Goal: Transaction & Acquisition: Book appointment/travel/reservation

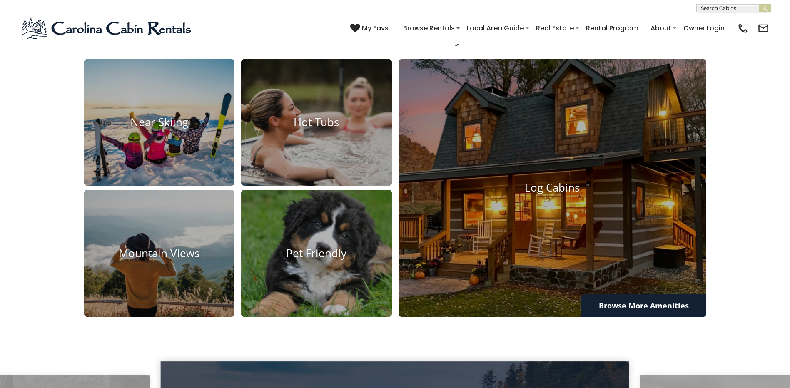
scroll to position [666, 0]
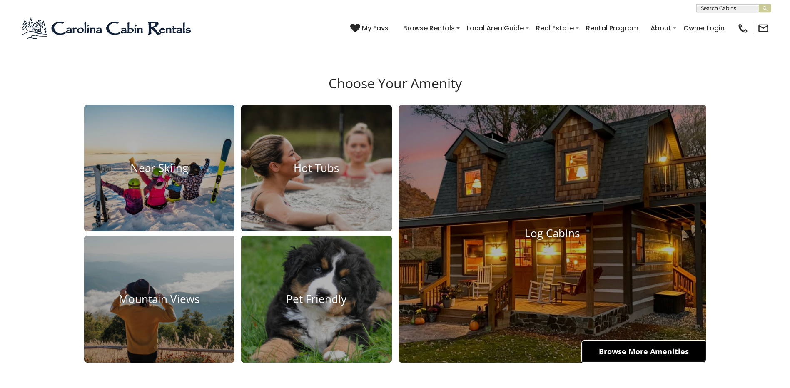
click at [616, 356] on link "Browse More Amenities" at bounding box center [643, 351] width 125 height 22
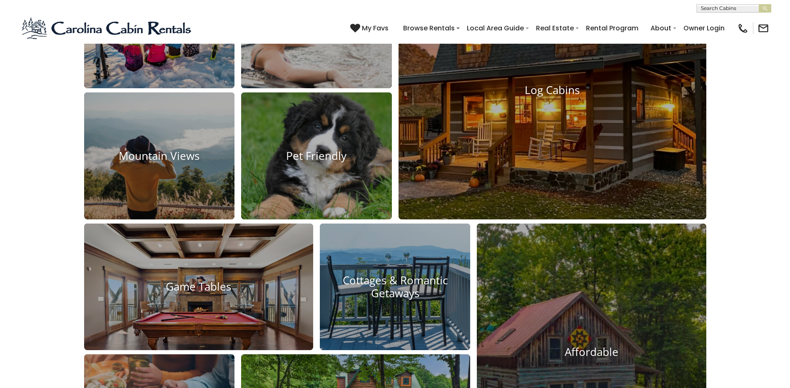
scroll to position [832, 0]
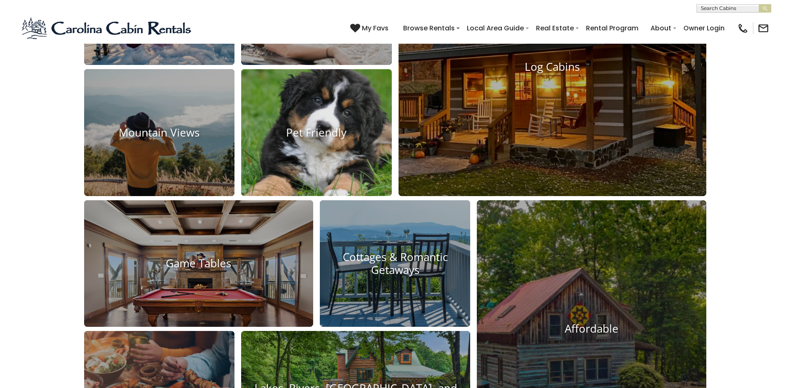
click at [319, 130] on h4 "Pet Friendly" at bounding box center [316, 132] width 151 height 13
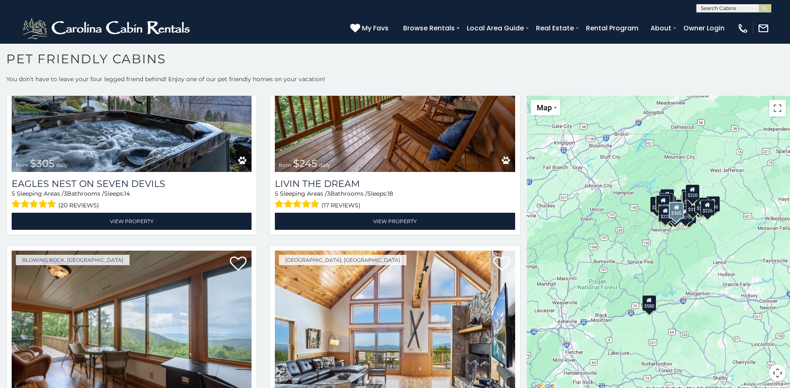
scroll to position [2997, 0]
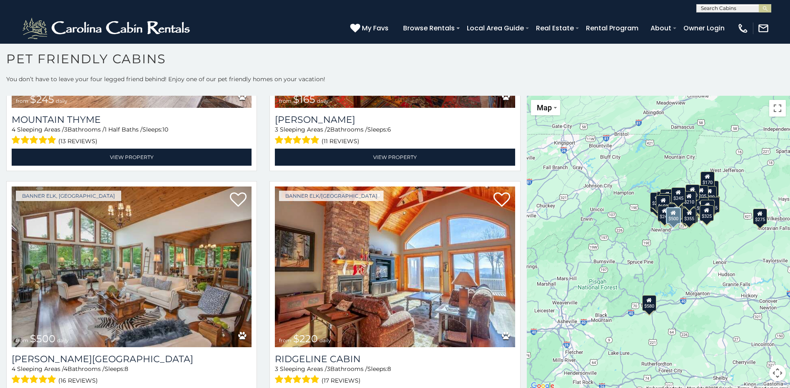
scroll to position [4737, 0]
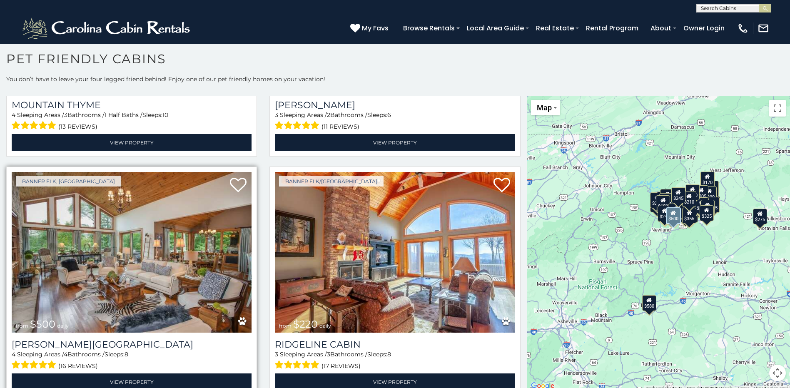
click at [152, 215] on img at bounding box center [132, 252] width 240 height 161
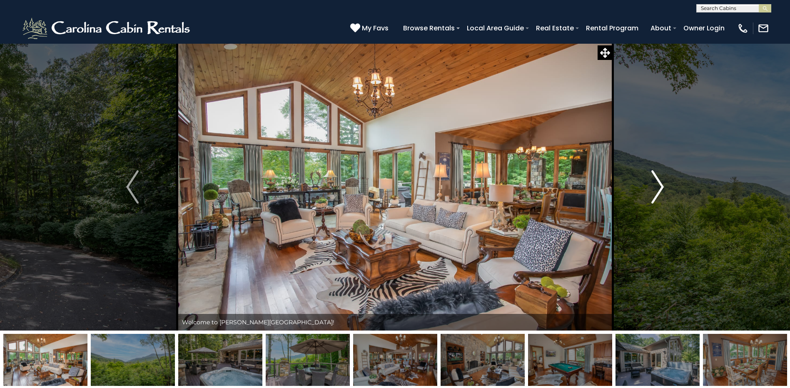
click at [659, 184] on img "Next" at bounding box center [657, 186] width 12 height 33
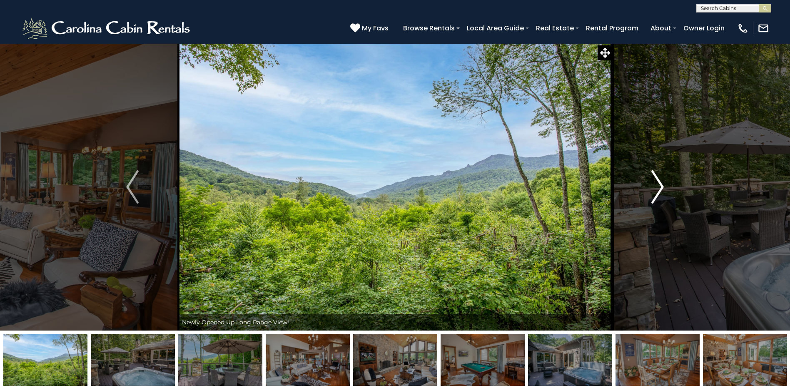
click at [659, 184] on img "Next" at bounding box center [657, 186] width 12 height 33
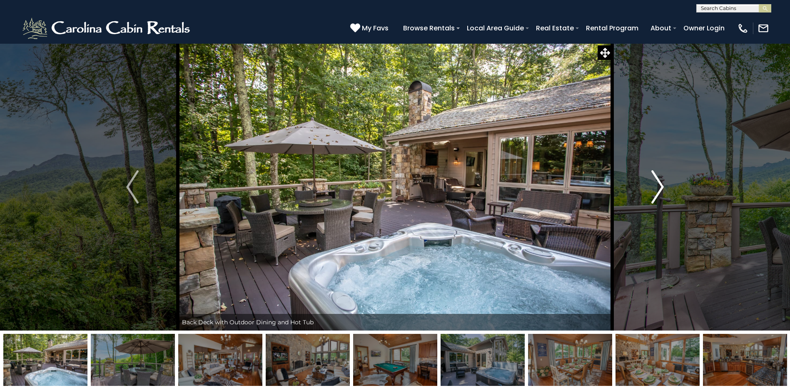
click at [659, 184] on img "Next" at bounding box center [657, 186] width 12 height 33
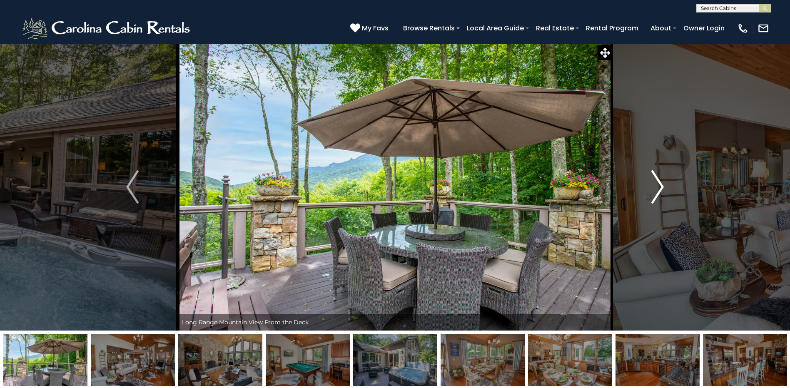
click at [659, 184] on img "Next" at bounding box center [657, 186] width 12 height 33
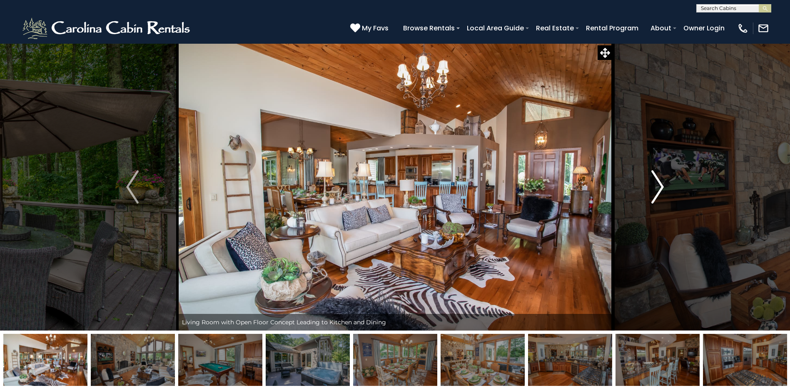
click at [659, 184] on img "Next" at bounding box center [657, 186] width 12 height 33
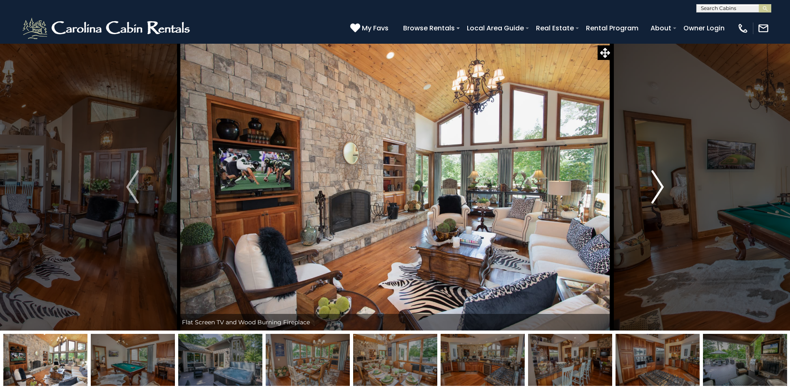
click at [659, 184] on img "Next" at bounding box center [657, 186] width 12 height 33
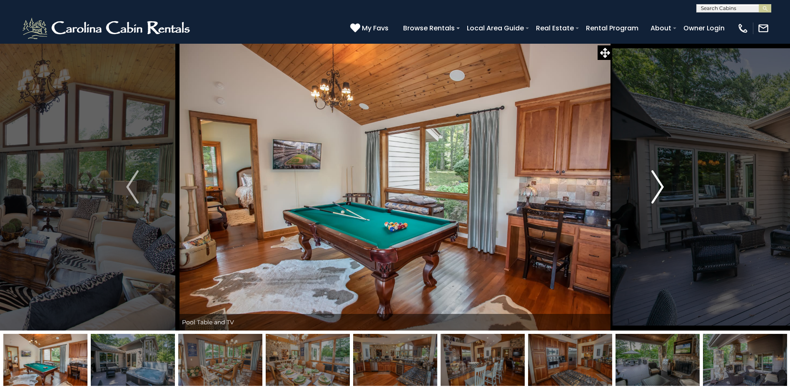
click at [659, 184] on img "Next" at bounding box center [657, 186] width 12 height 33
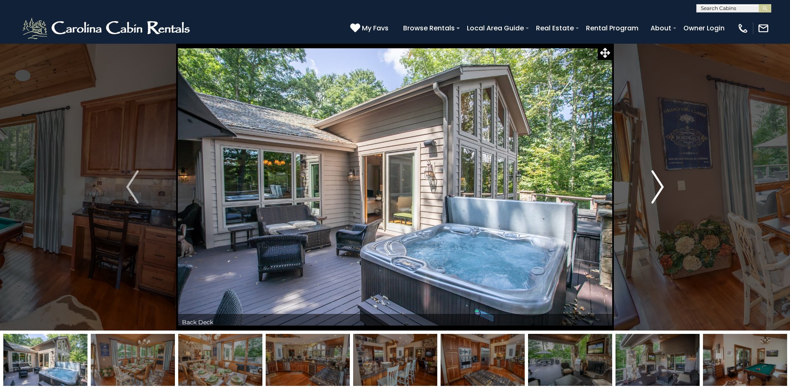
click at [659, 184] on img "Next" at bounding box center [657, 186] width 12 height 33
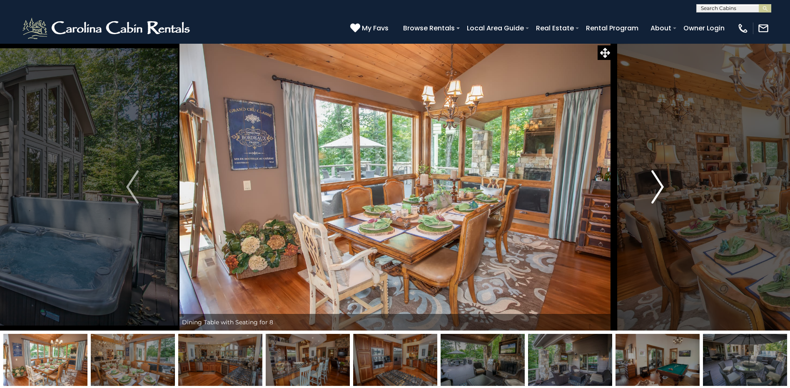
click at [659, 184] on img "Next" at bounding box center [657, 186] width 12 height 33
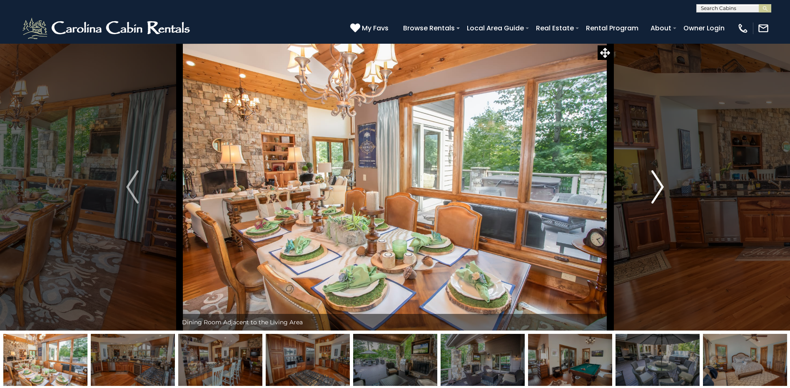
click at [659, 184] on img "Next" at bounding box center [657, 186] width 12 height 33
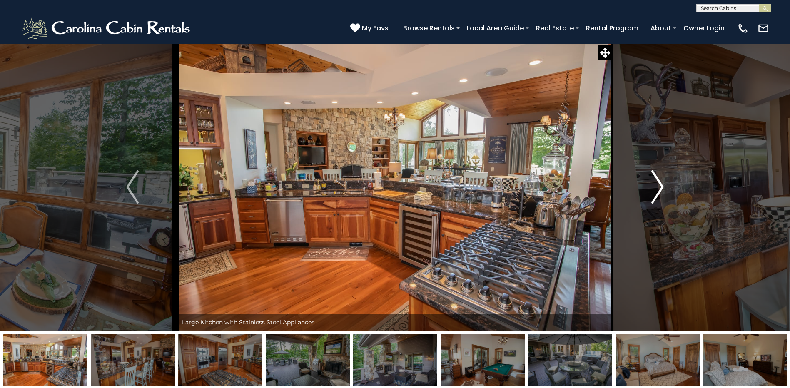
click at [659, 184] on img "Next" at bounding box center [657, 186] width 12 height 33
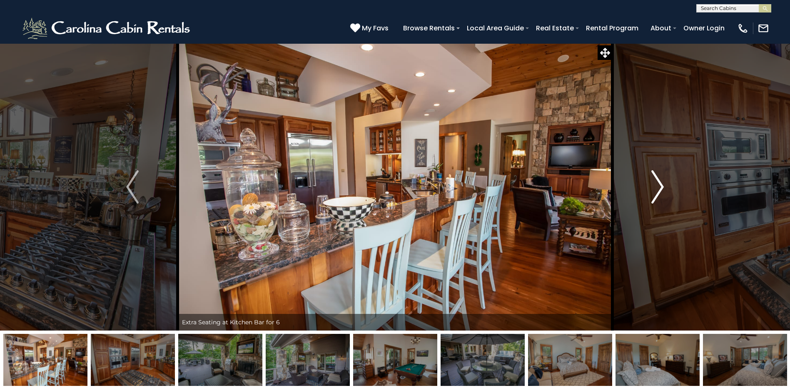
click at [659, 184] on img "Next" at bounding box center [657, 186] width 12 height 33
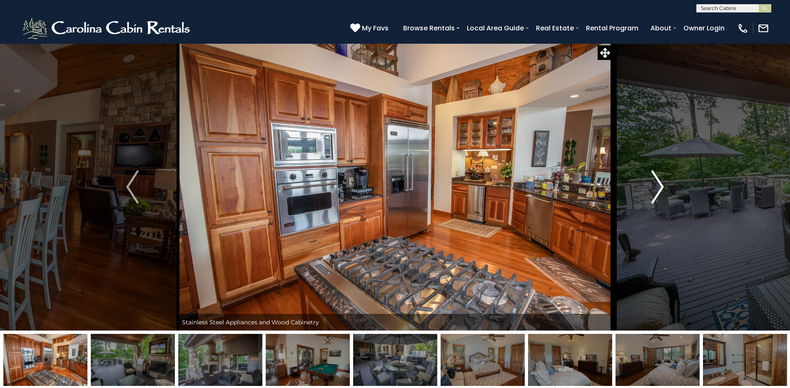
click at [659, 184] on img "Next" at bounding box center [657, 186] width 12 height 33
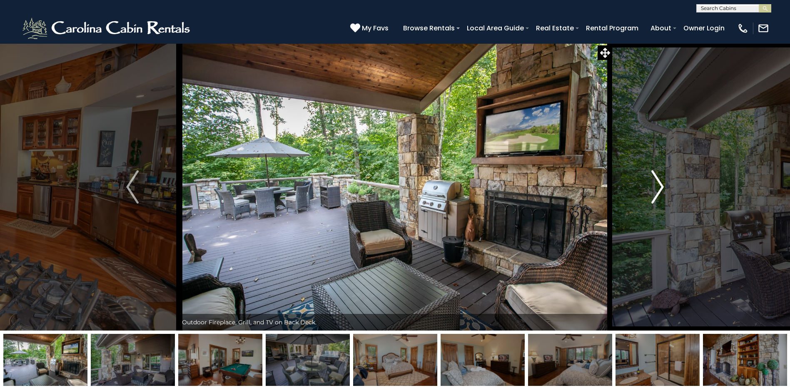
click at [659, 184] on img "Next" at bounding box center [657, 186] width 12 height 33
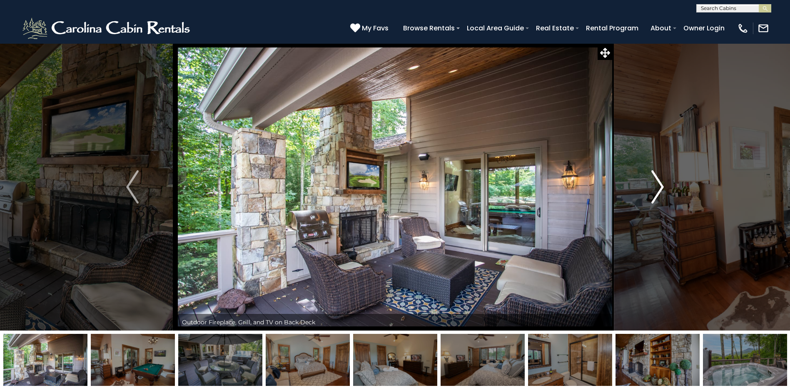
click at [659, 184] on img "Next" at bounding box center [657, 186] width 12 height 33
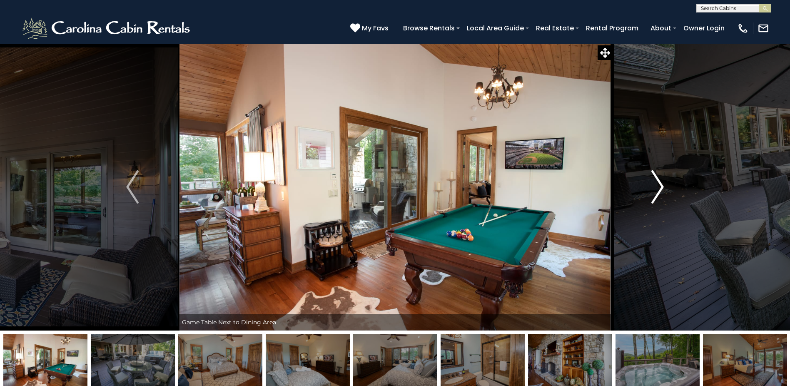
click at [659, 184] on img "Next" at bounding box center [657, 186] width 12 height 33
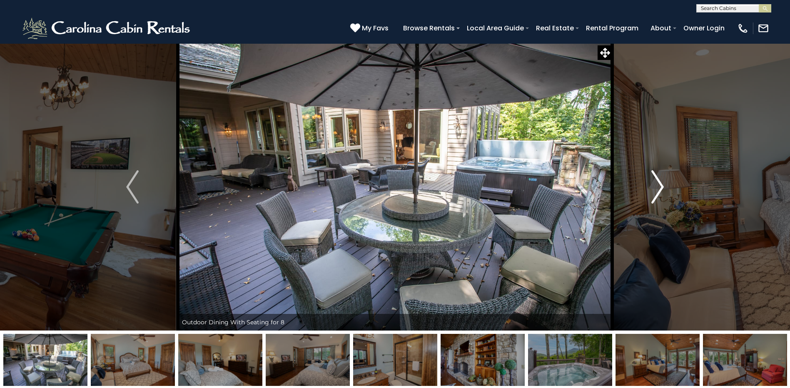
click at [659, 184] on img "Next" at bounding box center [657, 186] width 12 height 33
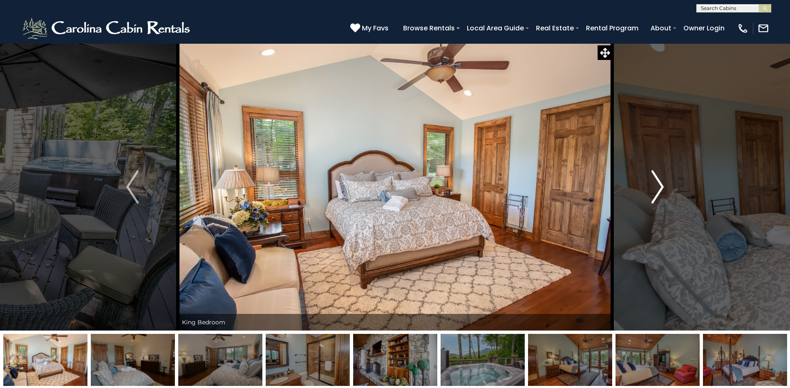
click at [659, 184] on img "Next" at bounding box center [657, 186] width 12 height 33
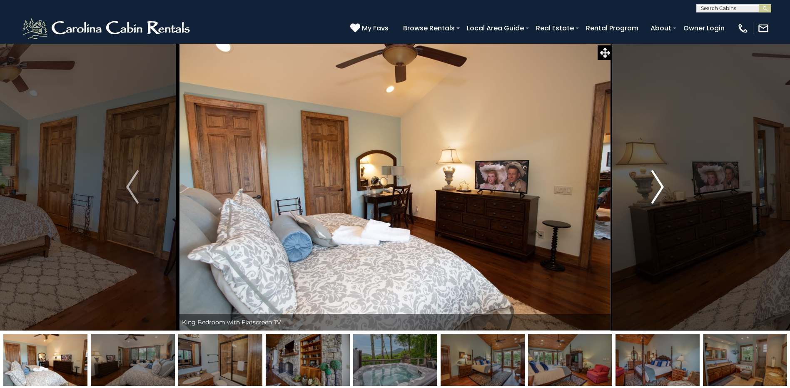
click at [659, 184] on img "Next" at bounding box center [657, 186] width 12 height 33
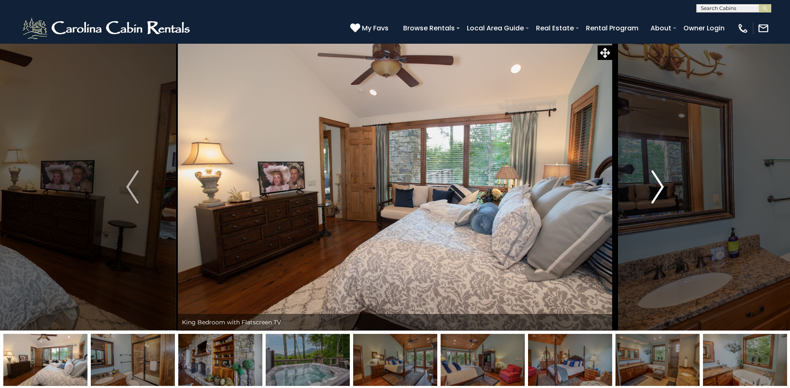
click at [659, 184] on img "Next" at bounding box center [657, 186] width 12 height 33
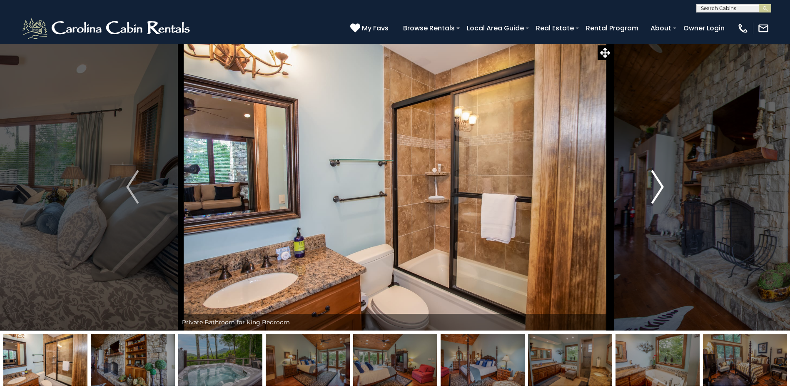
click at [659, 184] on img "Next" at bounding box center [657, 186] width 12 height 33
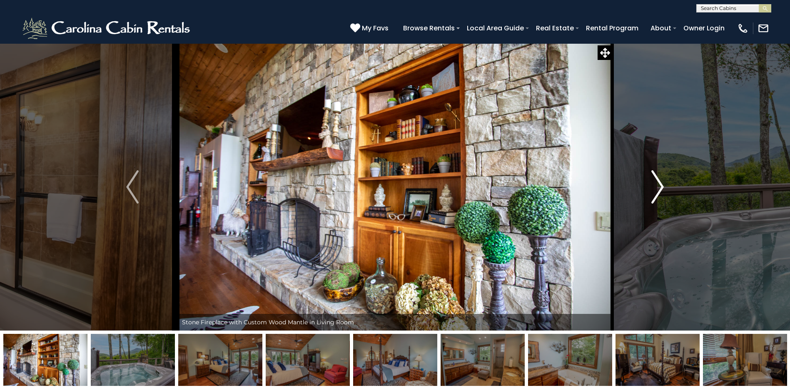
click at [659, 184] on img "Next" at bounding box center [657, 186] width 12 height 33
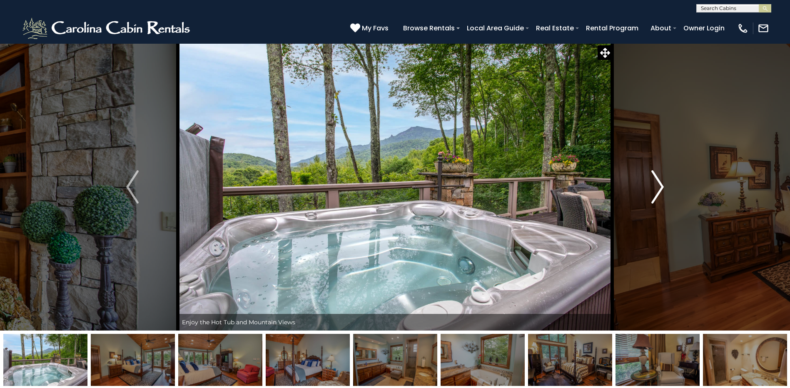
click at [659, 184] on img "Next" at bounding box center [657, 186] width 12 height 33
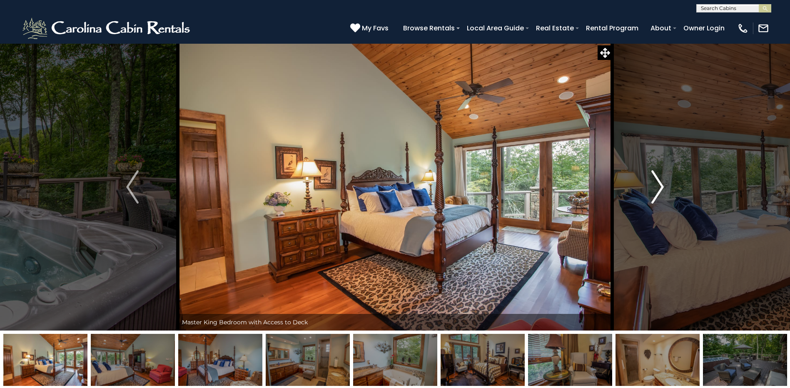
click at [659, 184] on img "Next" at bounding box center [657, 186] width 12 height 33
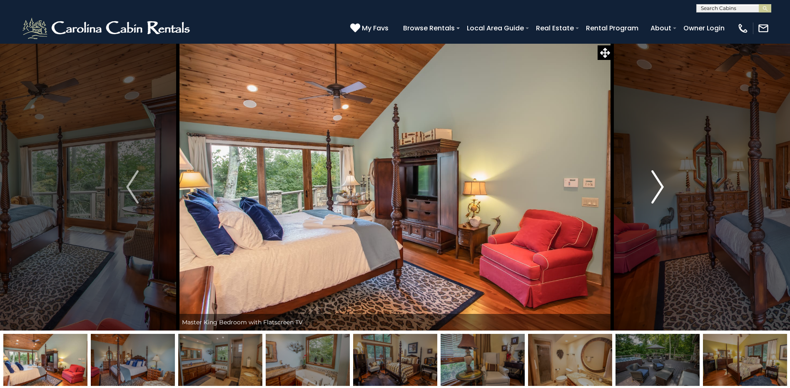
click at [659, 184] on img "Next" at bounding box center [657, 186] width 12 height 33
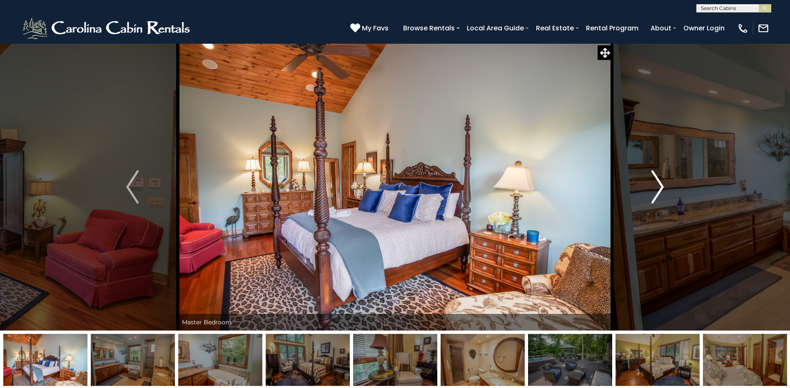
click at [659, 184] on img "Next" at bounding box center [657, 186] width 12 height 33
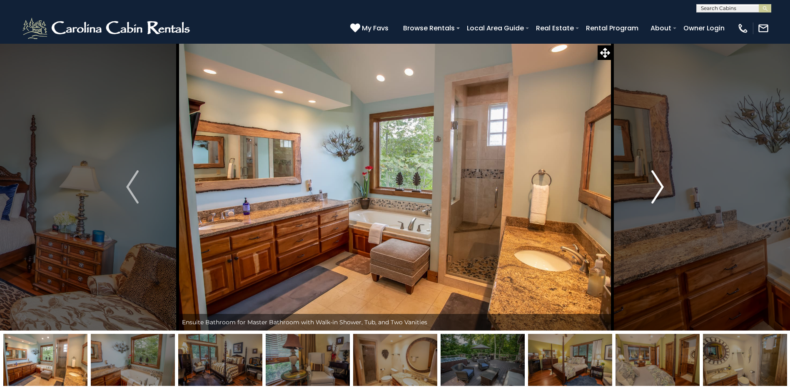
click at [659, 184] on img "Next" at bounding box center [657, 186] width 12 height 33
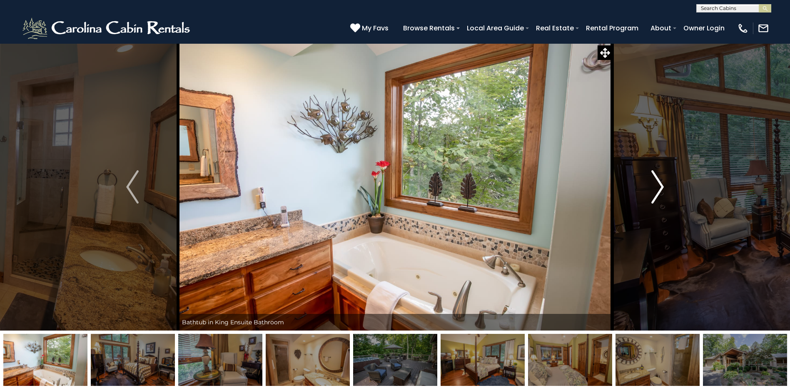
click at [659, 184] on img "Next" at bounding box center [657, 186] width 12 height 33
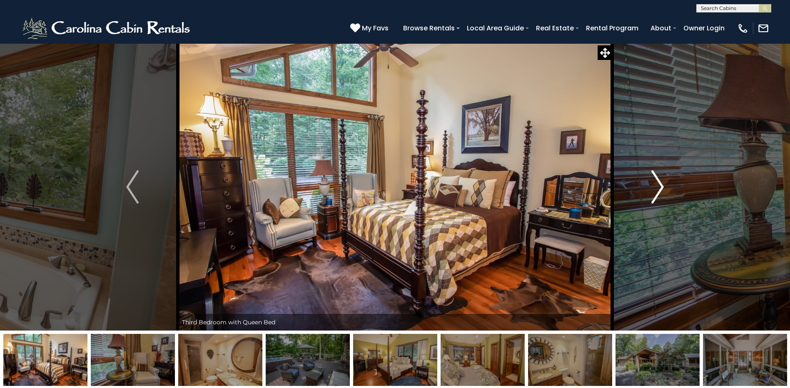
click at [659, 184] on img "Next" at bounding box center [657, 186] width 12 height 33
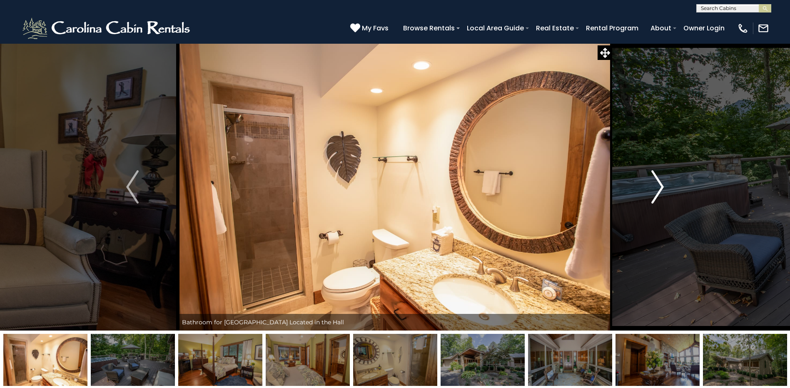
click at [659, 184] on img "Next" at bounding box center [657, 186] width 12 height 33
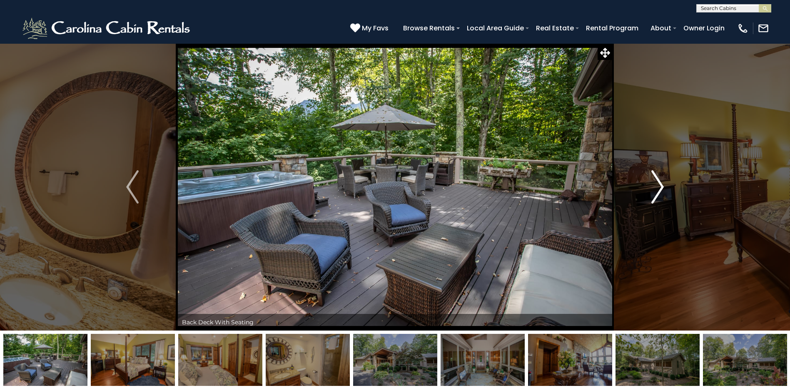
click at [659, 184] on img "Next" at bounding box center [657, 186] width 12 height 33
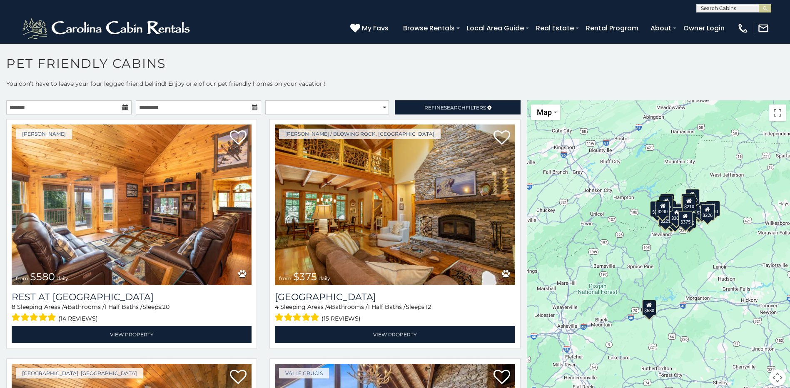
click at [686, 254] on div "$580 $375 $325 $451 $460 $315 $315 $330 $395 $355 $650 $675 $380 $930 $375 $325…" at bounding box center [658, 248] width 263 height 296
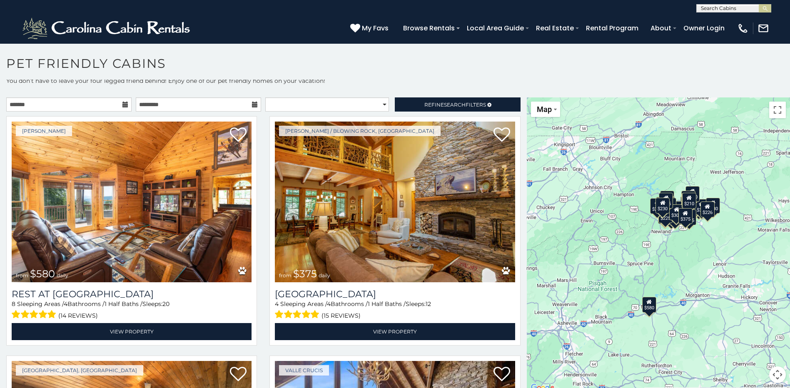
scroll to position [3, 0]
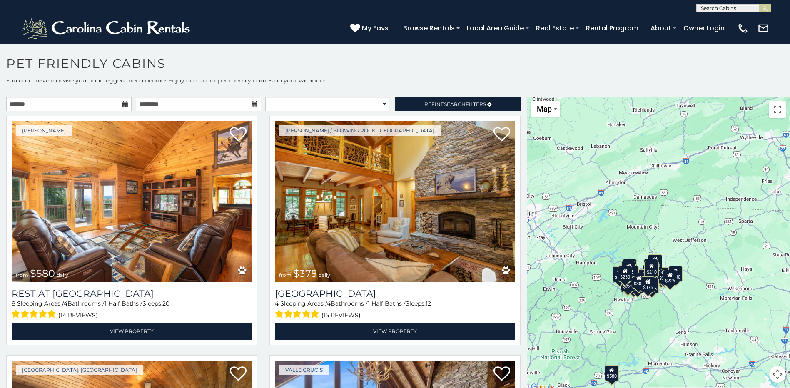
drag, startPoint x: 682, startPoint y: 334, endPoint x: 643, endPoint y: 403, distance: 79.0
click at [643, 388] on html "**********" at bounding box center [395, 196] width 790 height 393
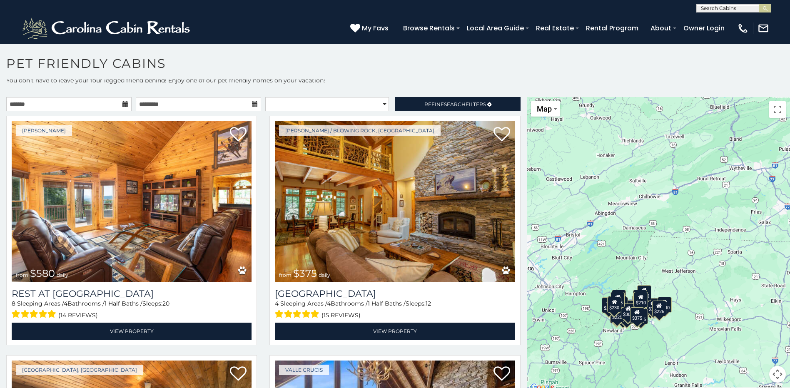
drag, startPoint x: 683, startPoint y: 307, endPoint x: 672, endPoint y: 340, distance: 34.6
click at [672, 340] on div "$580 $375 $325 $451 $460 $315 $315 $330 $395 $355 $650 $675 $380 $930 $375 $325…" at bounding box center [658, 245] width 263 height 296
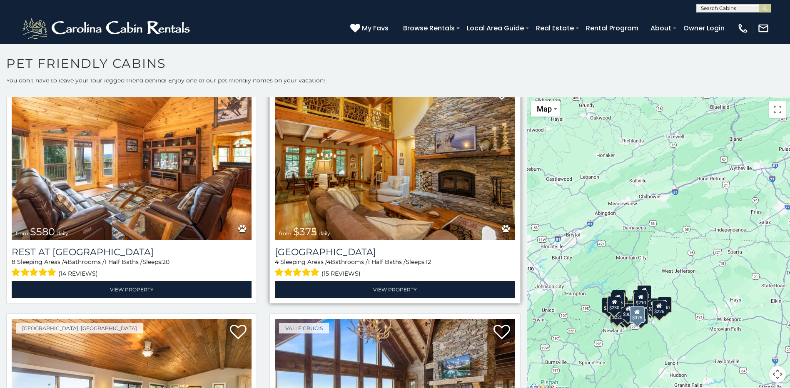
scroll to position [0, 0]
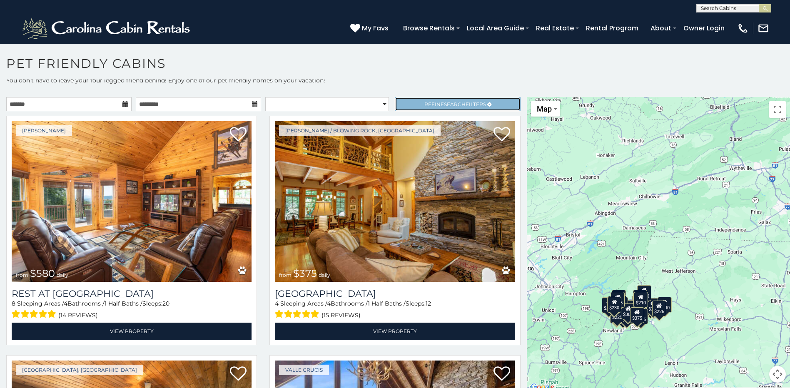
click at [424, 101] on span "Refine Search Filters" at bounding box center [455, 104] width 62 height 6
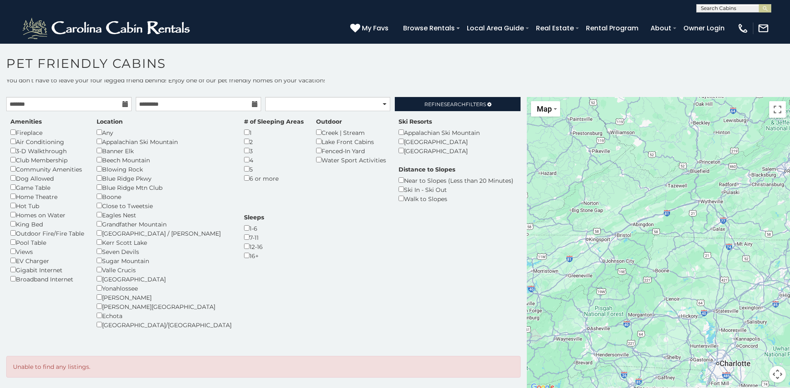
click at [244, 162] on div "4" at bounding box center [274, 159] width 60 height 9
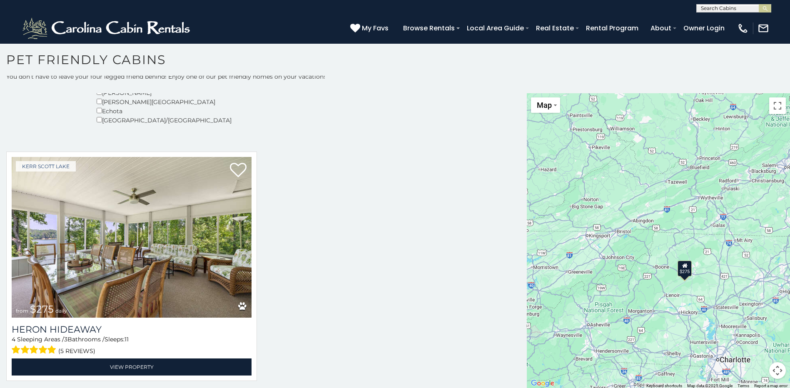
scroll to position [5, 0]
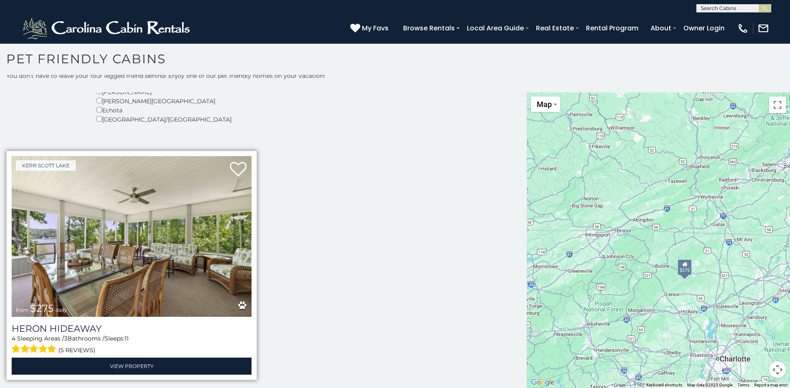
click at [100, 241] on img at bounding box center [132, 236] width 240 height 161
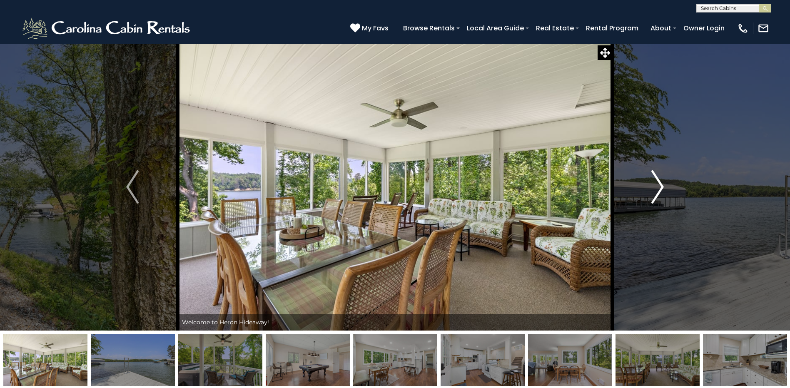
click at [658, 180] on img "Next" at bounding box center [657, 186] width 12 height 33
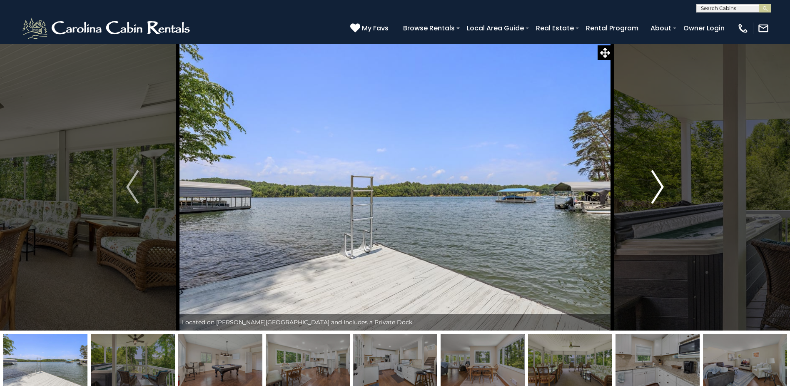
click at [658, 180] on img "Next" at bounding box center [657, 186] width 12 height 33
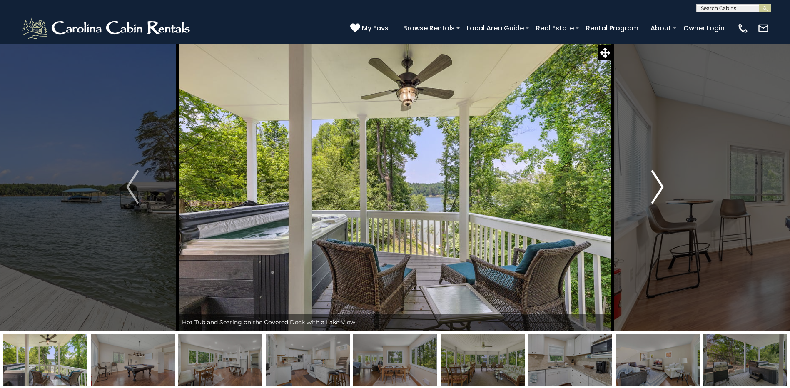
click at [658, 180] on img "Next" at bounding box center [657, 186] width 12 height 33
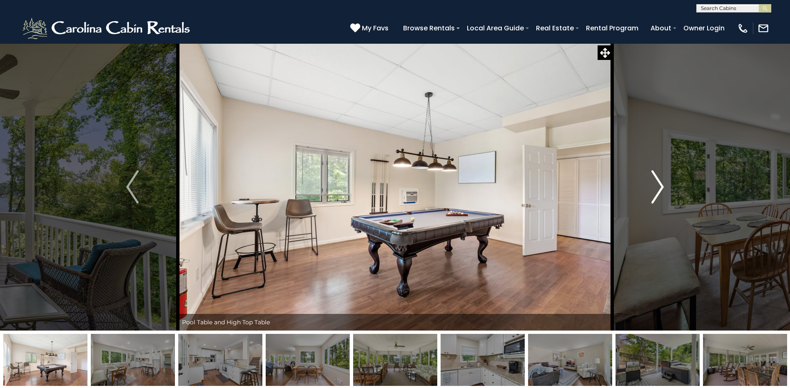
click at [658, 180] on img "Next" at bounding box center [657, 186] width 12 height 33
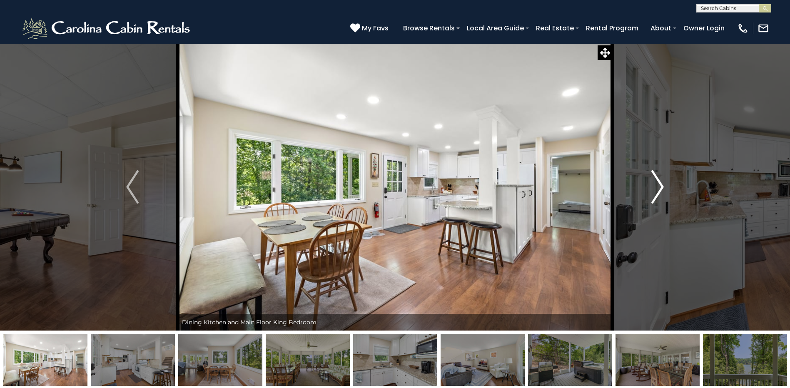
click at [658, 180] on img "Next" at bounding box center [657, 186] width 12 height 33
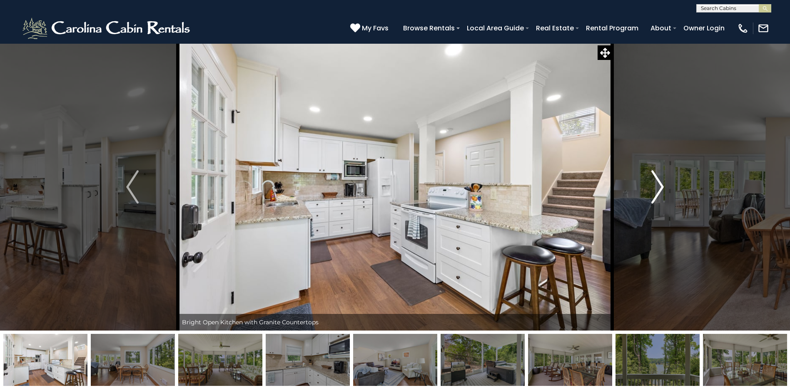
click at [658, 180] on img "Next" at bounding box center [657, 186] width 12 height 33
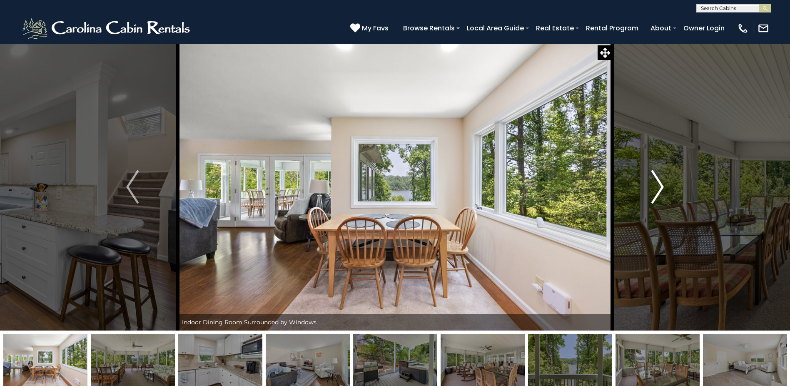
click at [658, 180] on img "Next" at bounding box center [657, 186] width 12 height 33
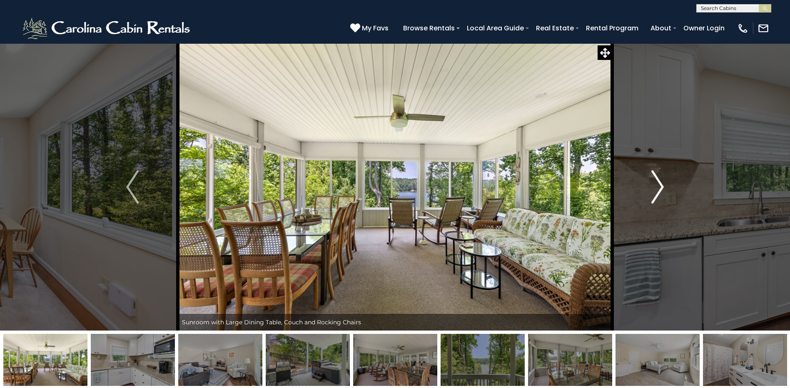
click at [658, 180] on img "Next" at bounding box center [657, 186] width 12 height 33
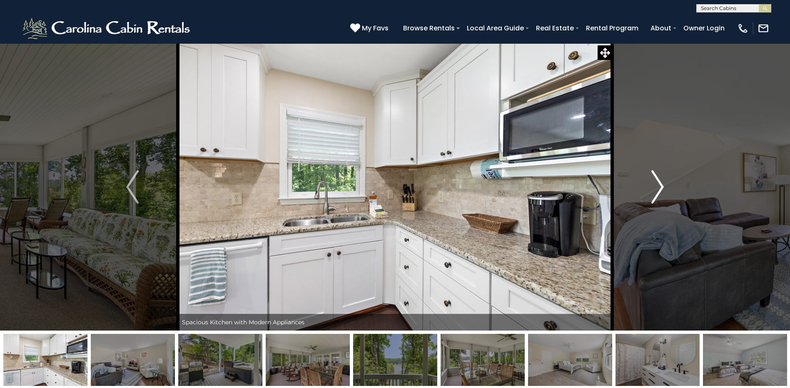
click at [658, 180] on img "Next" at bounding box center [657, 186] width 12 height 33
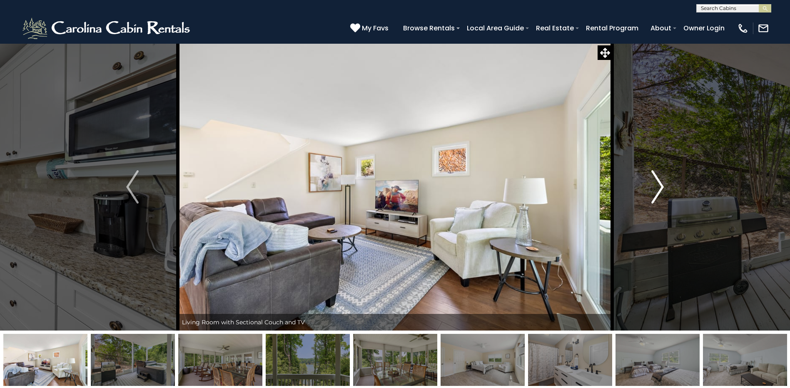
click at [658, 180] on img "Next" at bounding box center [657, 186] width 12 height 33
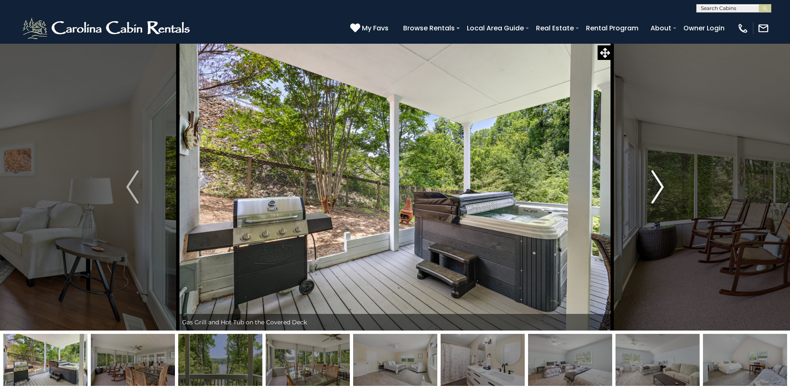
click at [658, 180] on img "Next" at bounding box center [657, 186] width 12 height 33
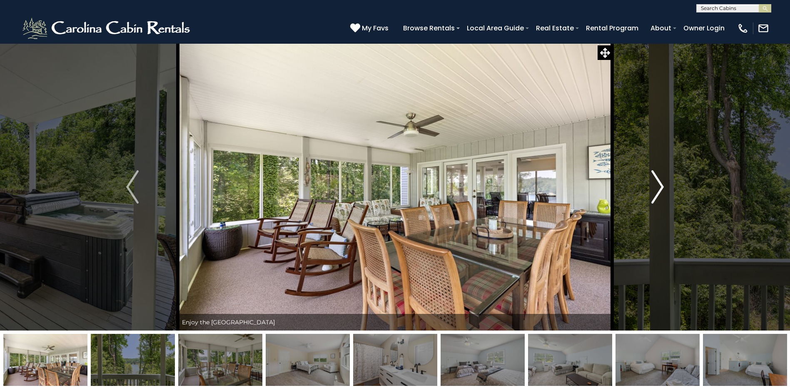
click at [658, 180] on img "Next" at bounding box center [657, 186] width 12 height 33
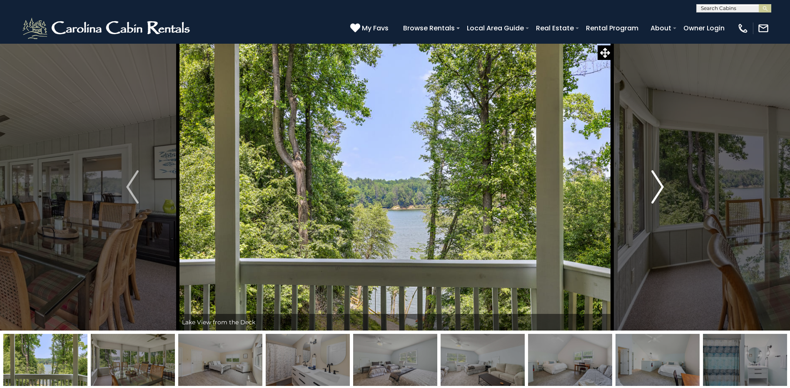
click at [658, 180] on img "Next" at bounding box center [657, 186] width 12 height 33
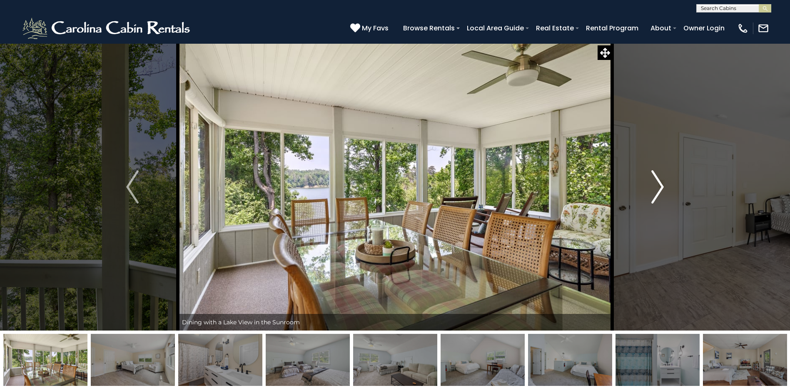
click at [658, 180] on img "Next" at bounding box center [657, 186] width 12 height 33
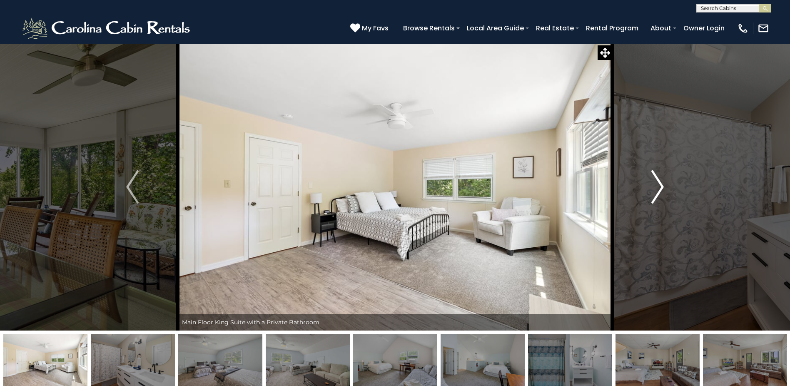
click at [658, 180] on img "Next" at bounding box center [657, 186] width 12 height 33
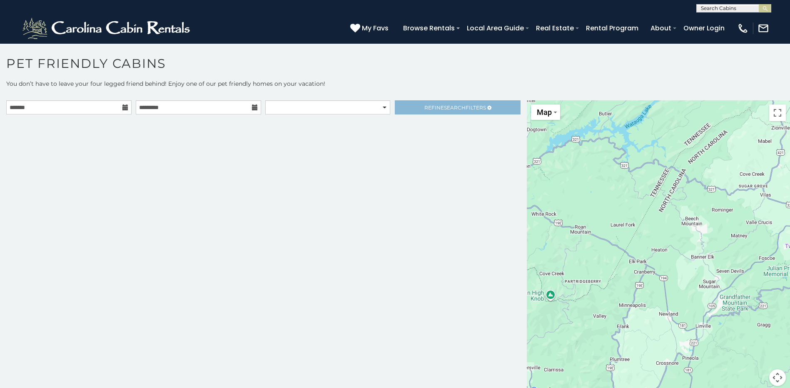
scroll to position [5, 0]
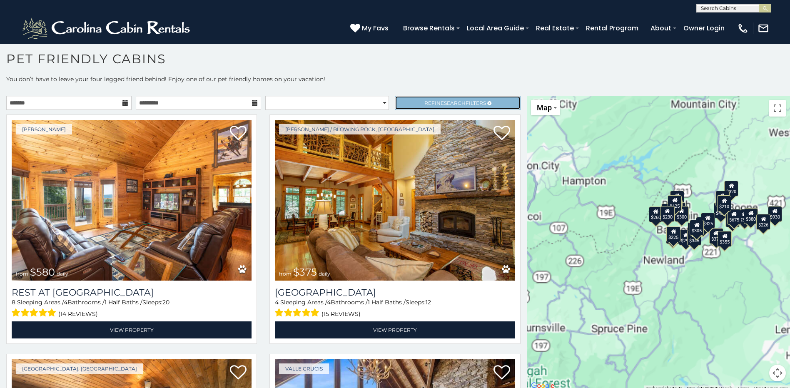
click at [444, 104] on span "Search" at bounding box center [455, 103] width 22 height 6
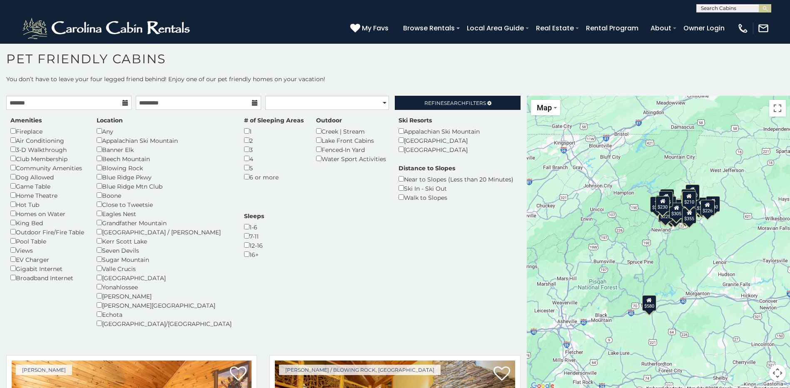
click at [122, 102] on icon at bounding box center [125, 103] width 6 height 6
click at [124, 102] on icon at bounding box center [125, 103] width 6 height 6
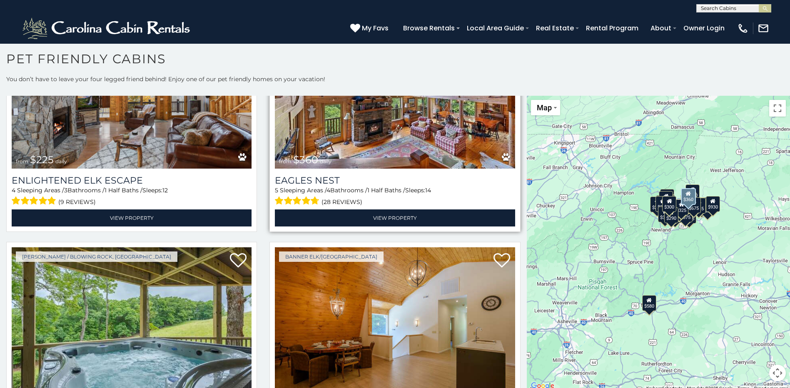
scroll to position [2789, 0]
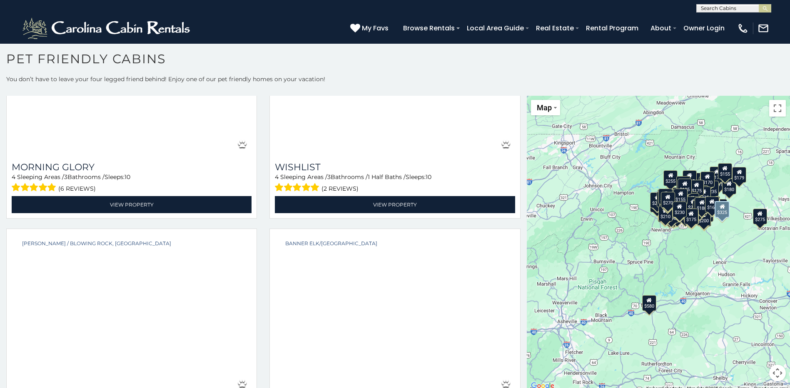
scroll to position [18064, 0]
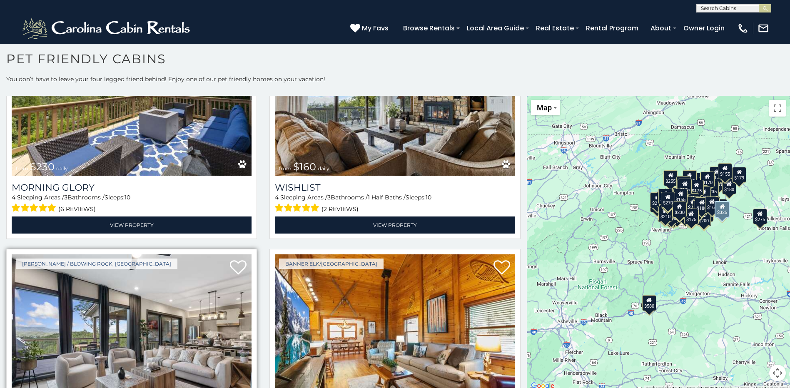
click at [126, 254] on img at bounding box center [132, 334] width 240 height 161
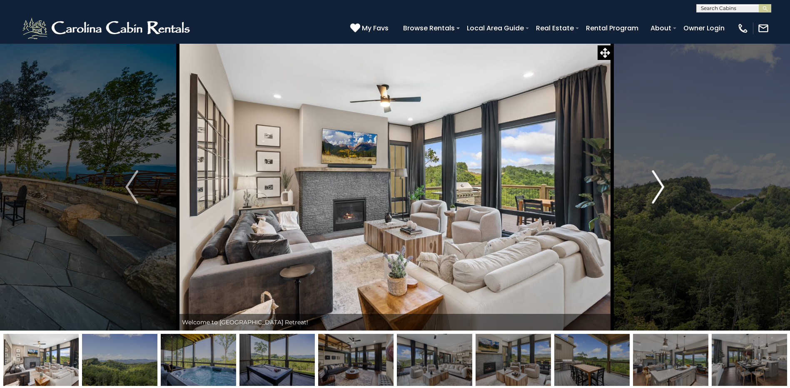
click at [662, 184] on img "Next" at bounding box center [657, 186] width 12 height 33
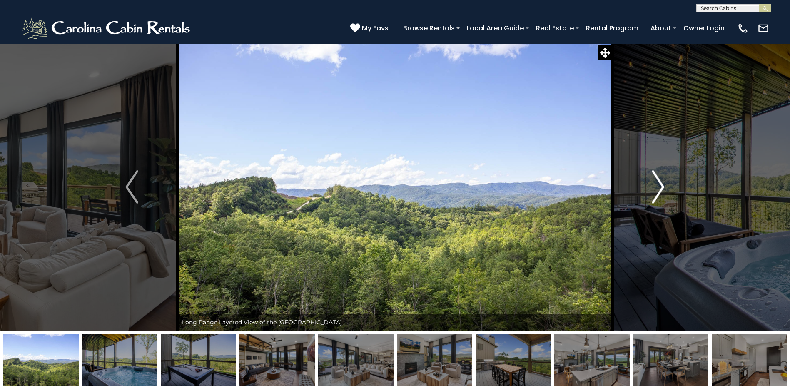
click at [659, 180] on img "Next" at bounding box center [657, 186] width 12 height 33
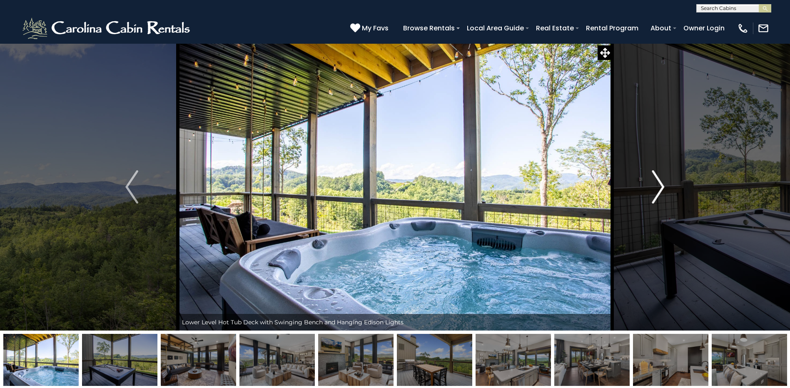
click at [659, 180] on img "Next" at bounding box center [657, 186] width 12 height 33
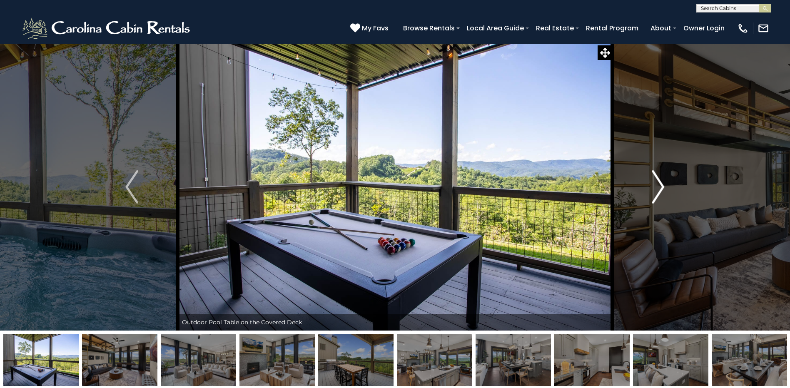
click at [659, 180] on img "Next" at bounding box center [657, 186] width 12 height 33
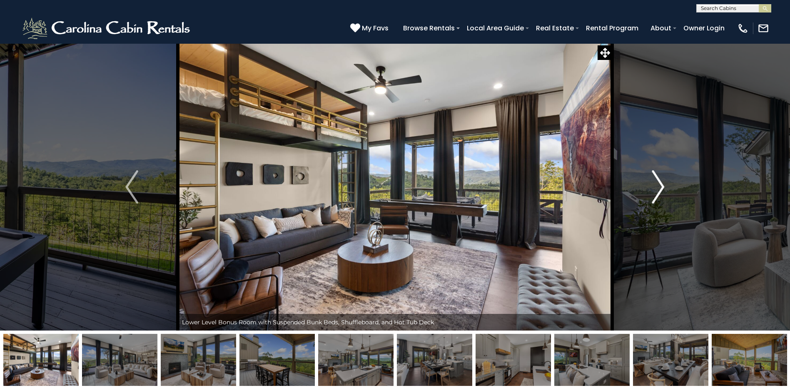
click at [659, 180] on img "Next" at bounding box center [657, 186] width 12 height 33
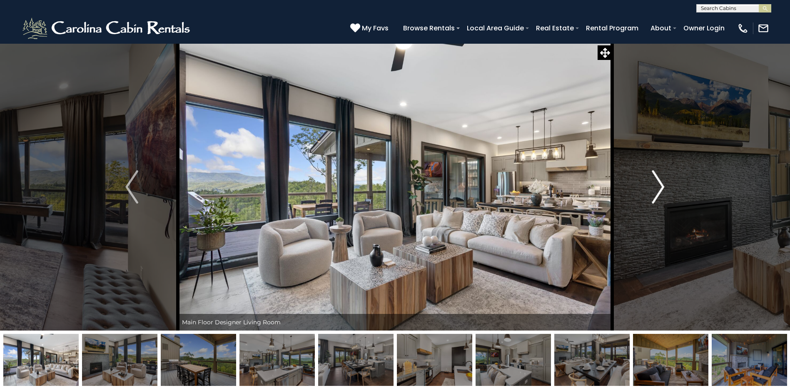
click at [659, 180] on img "Next" at bounding box center [657, 186] width 12 height 33
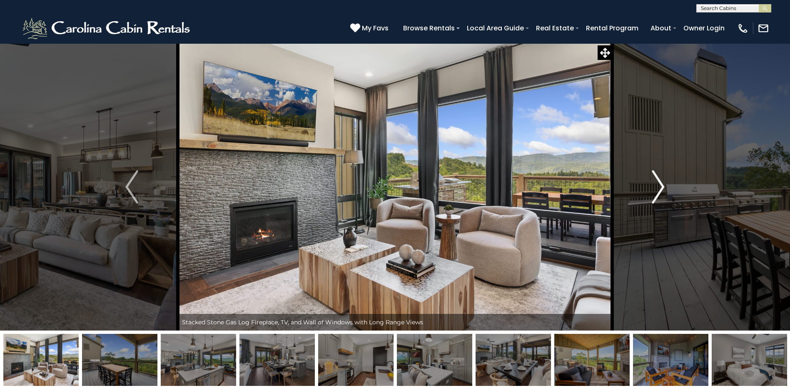
click at [659, 180] on img "Next" at bounding box center [657, 186] width 12 height 33
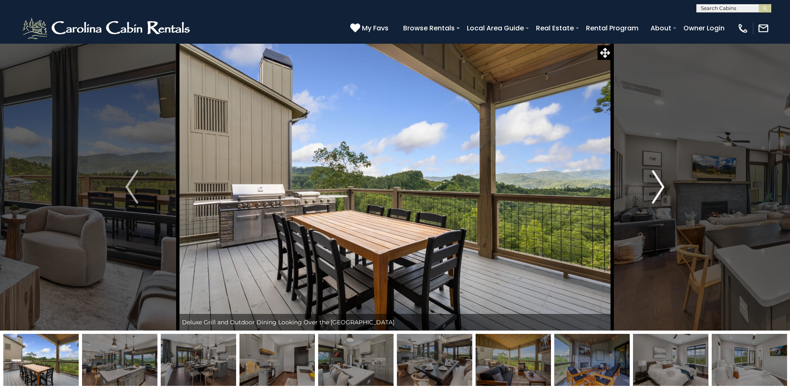
click at [659, 180] on img "Next" at bounding box center [657, 186] width 12 height 33
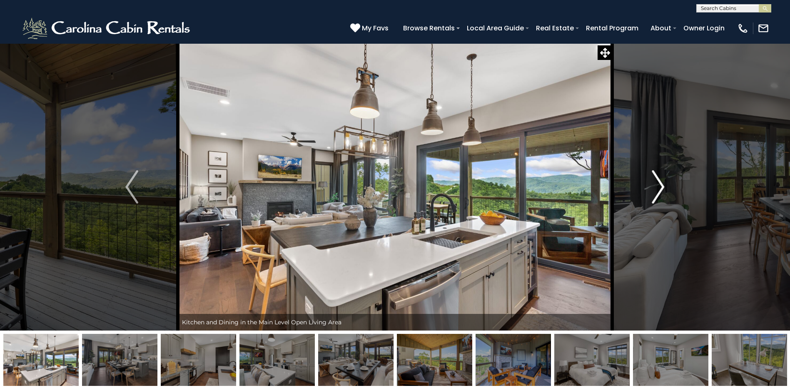
click at [659, 180] on img "Next" at bounding box center [657, 186] width 12 height 33
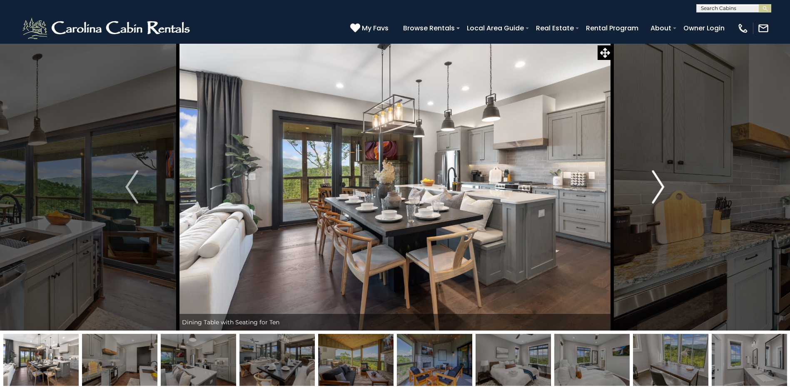
click at [659, 180] on img "Next" at bounding box center [657, 186] width 12 height 33
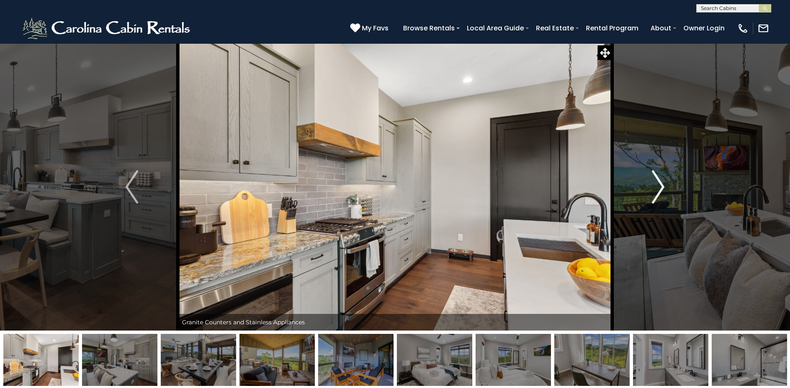
click at [661, 185] on img "Next" at bounding box center [657, 186] width 12 height 33
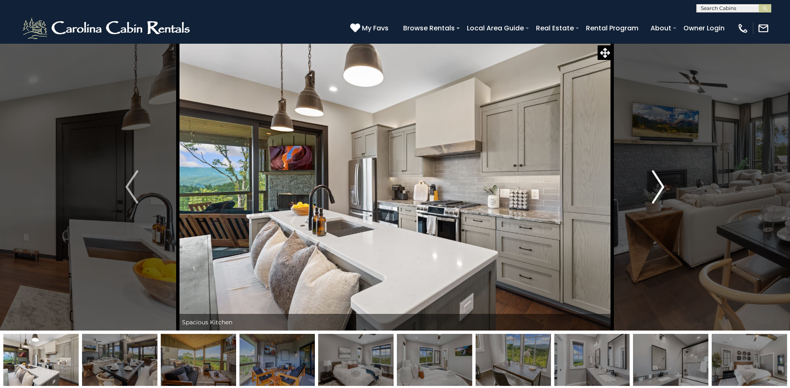
click at [661, 185] on img "Next" at bounding box center [657, 186] width 12 height 33
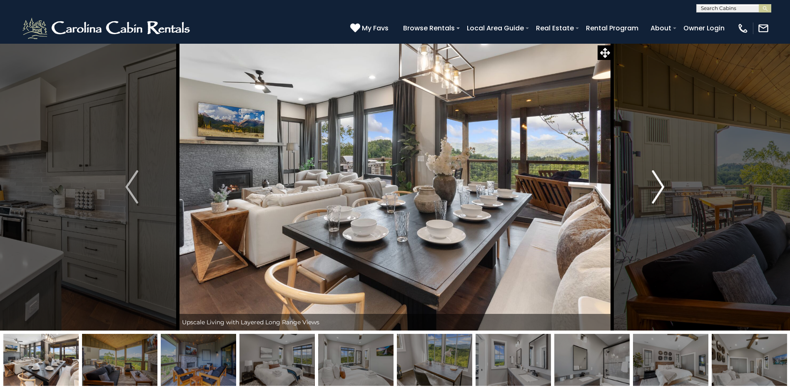
click at [661, 185] on img "Next" at bounding box center [657, 186] width 12 height 33
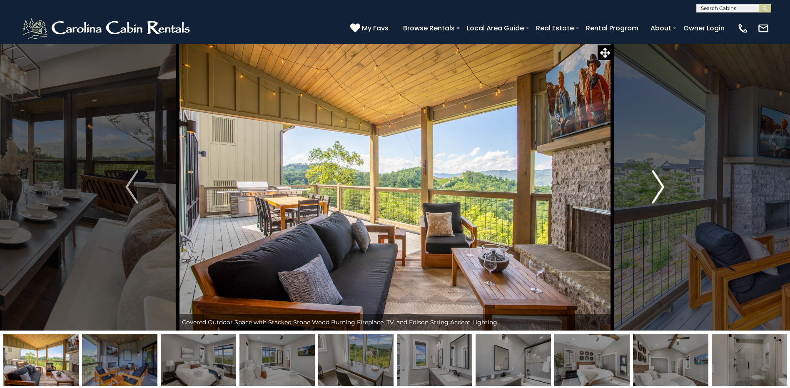
click at [661, 185] on img "Next" at bounding box center [657, 186] width 12 height 33
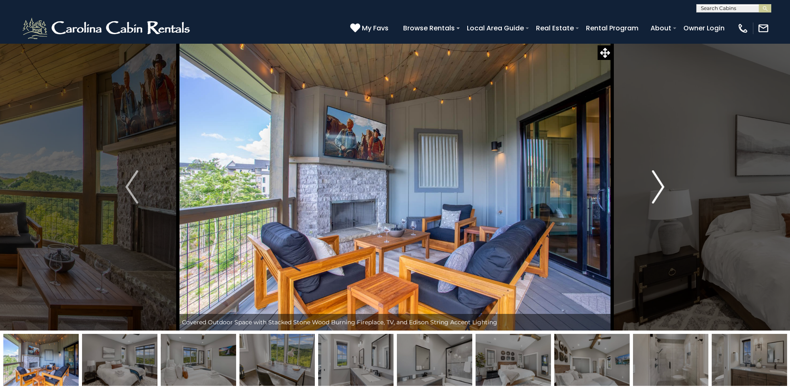
click at [661, 185] on img "Next" at bounding box center [657, 186] width 12 height 33
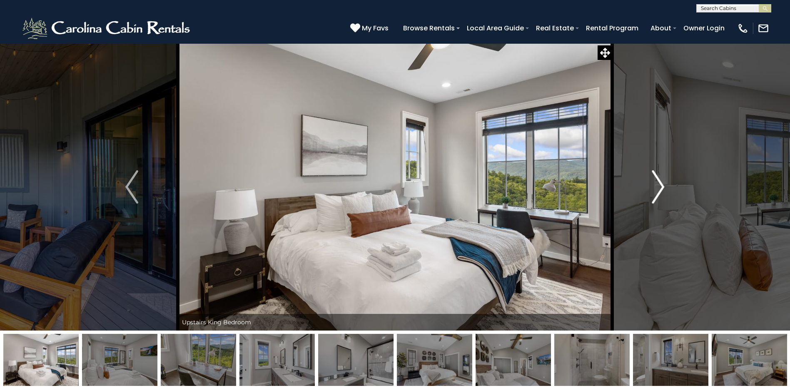
click at [661, 185] on img "Next" at bounding box center [657, 186] width 12 height 33
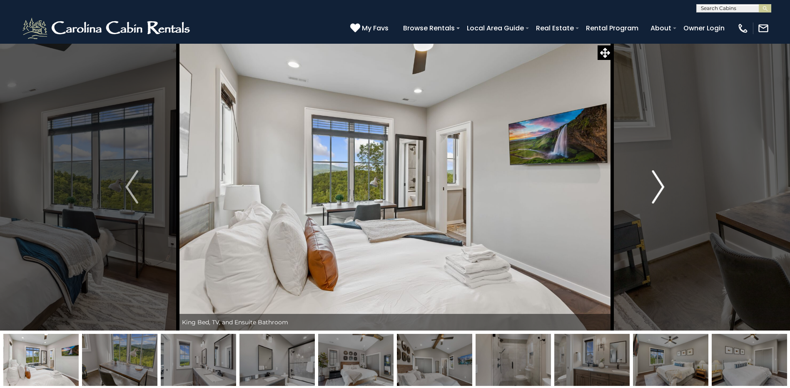
click at [661, 185] on img "Next" at bounding box center [657, 186] width 12 height 33
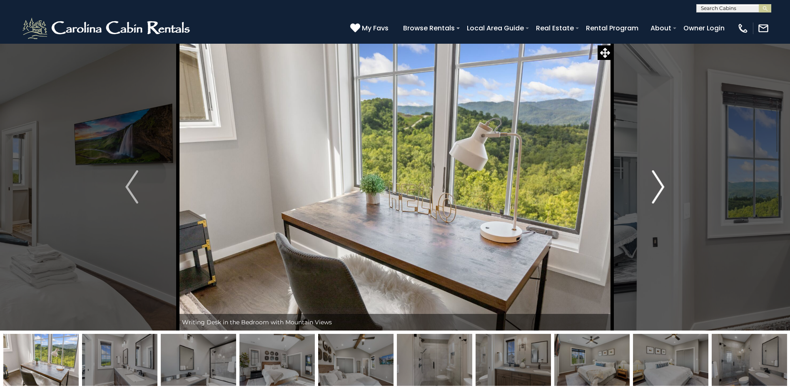
click at [661, 185] on img "Next" at bounding box center [657, 186] width 12 height 33
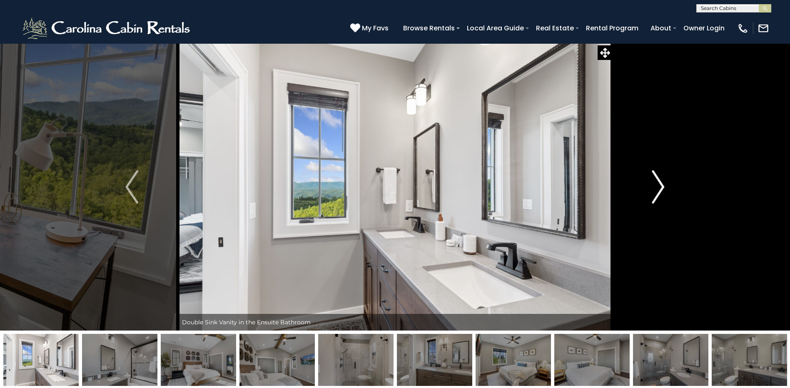
click at [661, 185] on img "Next" at bounding box center [657, 186] width 12 height 33
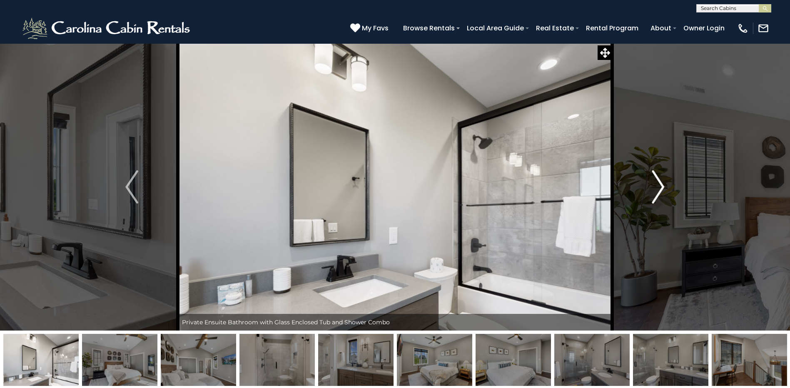
click at [661, 185] on img "Next" at bounding box center [657, 186] width 12 height 33
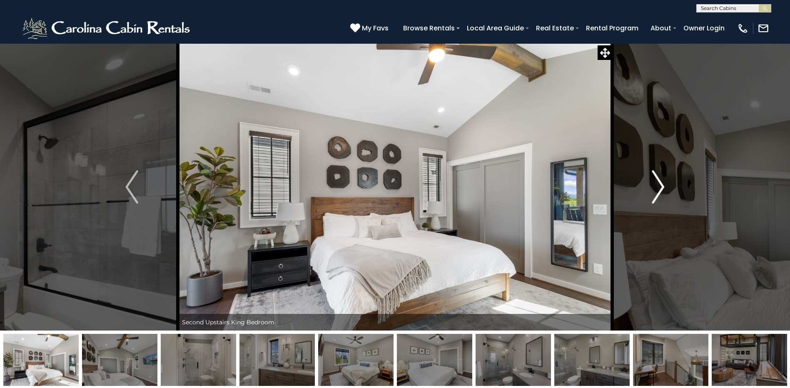
click at [661, 185] on img "Next" at bounding box center [657, 186] width 12 height 33
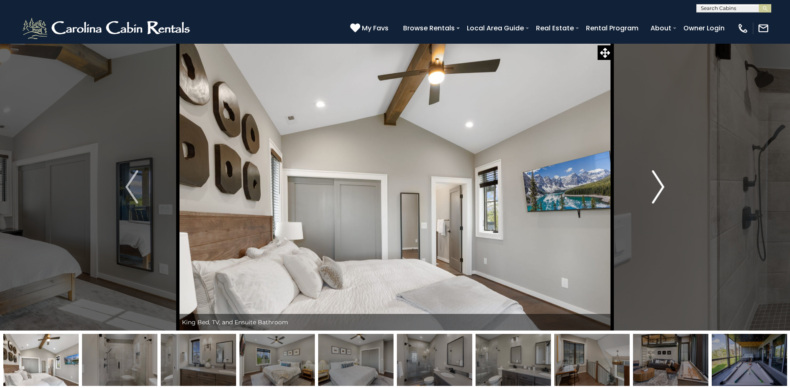
click at [661, 185] on img "Next" at bounding box center [657, 186] width 12 height 33
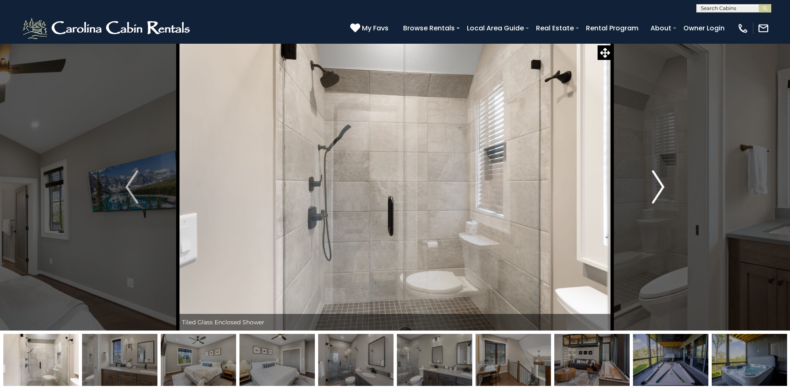
click at [661, 185] on img "Next" at bounding box center [657, 186] width 12 height 33
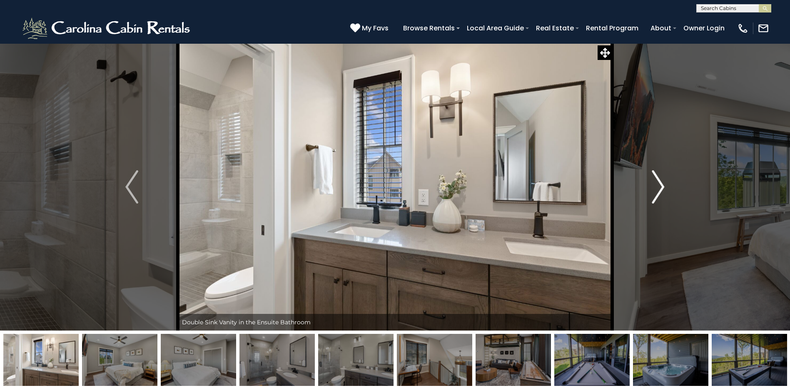
click at [661, 185] on img "Next" at bounding box center [657, 186] width 12 height 33
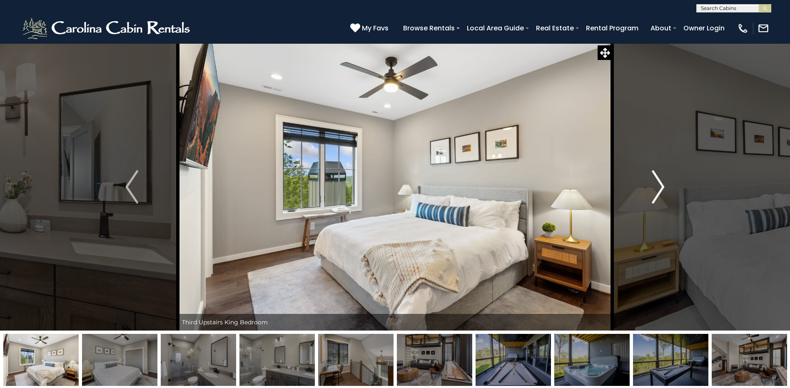
click at [661, 185] on img "Next" at bounding box center [657, 186] width 12 height 33
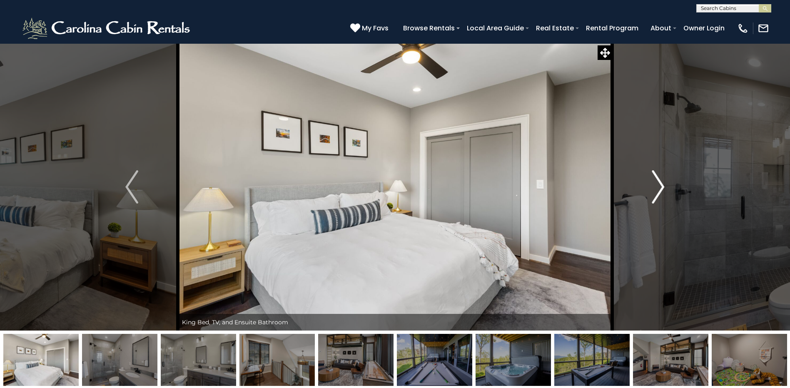
click at [661, 185] on img "Next" at bounding box center [657, 186] width 12 height 33
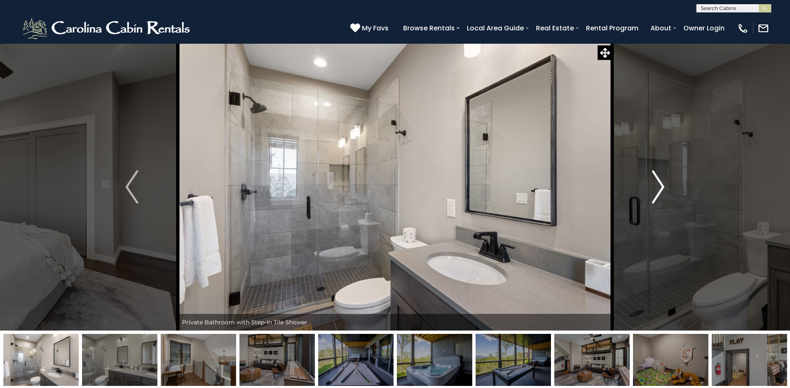
click at [661, 185] on img "Next" at bounding box center [657, 186] width 12 height 33
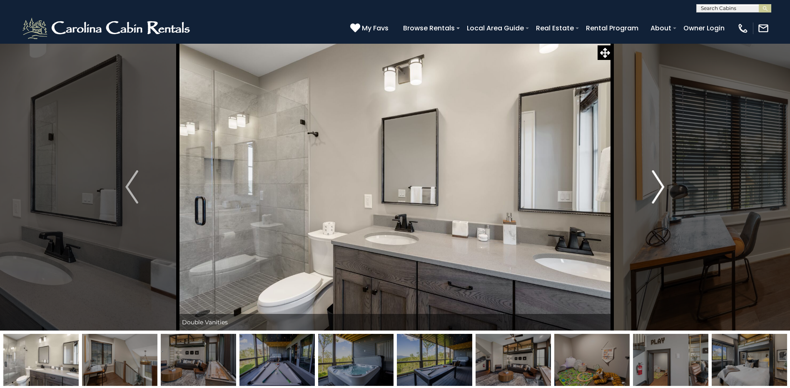
click at [661, 185] on img "Next" at bounding box center [657, 186] width 12 height 33
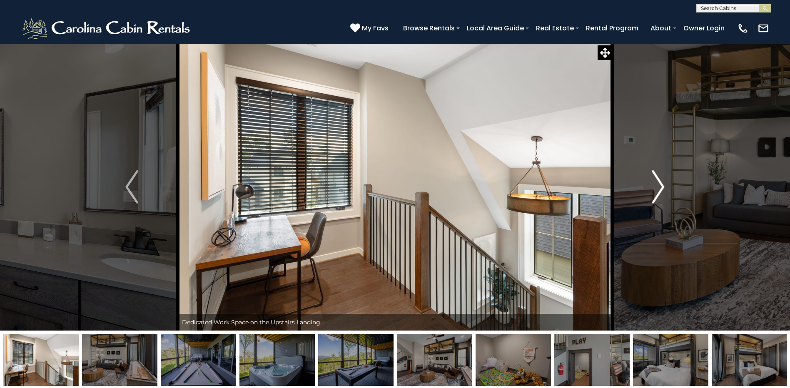
click at [661, 185] on img "Next" at bounding box center [657, 186] width 12 height 33
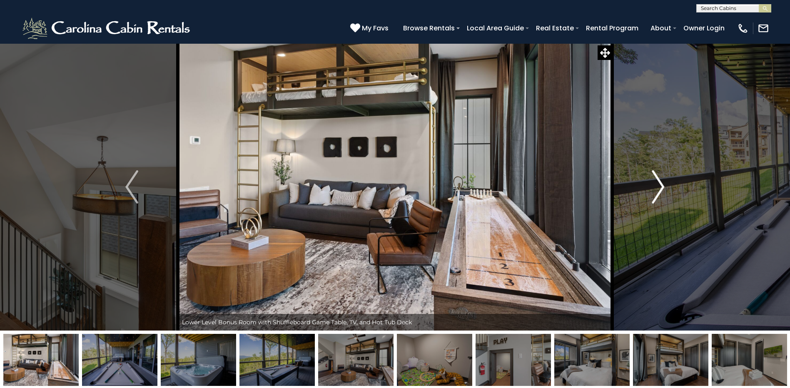
click at [661, 185] on img "Next" at bounding box center [657, 186] width 12 height 33
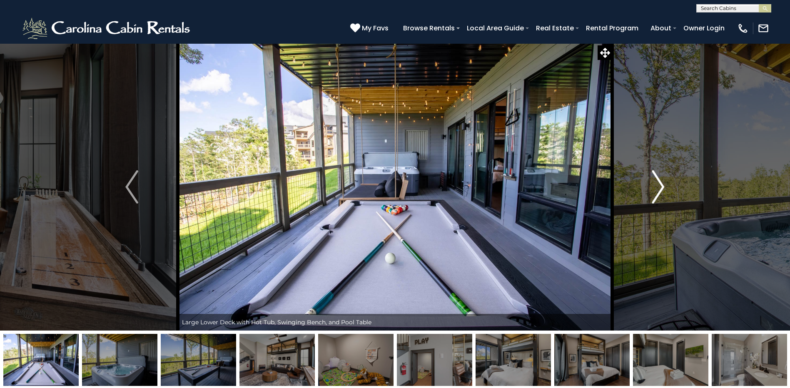
click at [661, 185] on img "Next" at bounding box center [657, 186] width 12 height 33
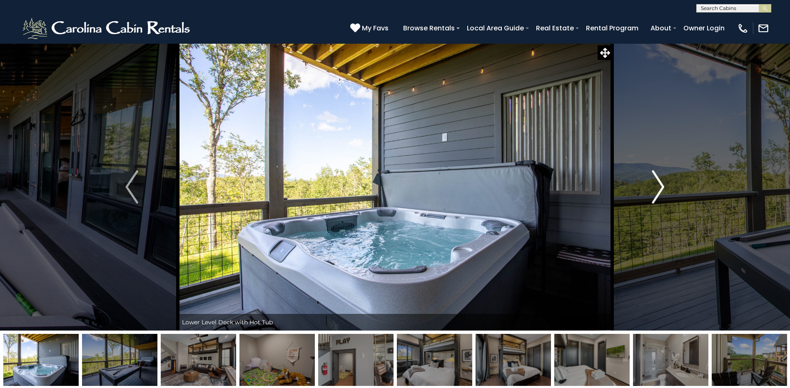
click at [661, 185] on img "Next" at bounding box center [657, 186] width 12 height 33
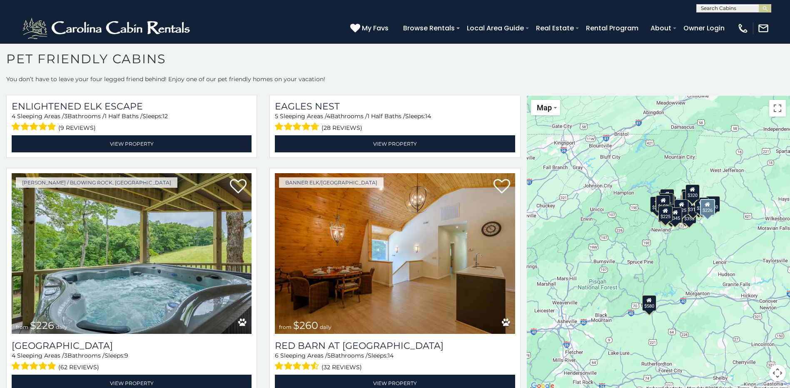
scroll to position [2622, 0]
